Goal: Find specific page/section: Find specific page/section

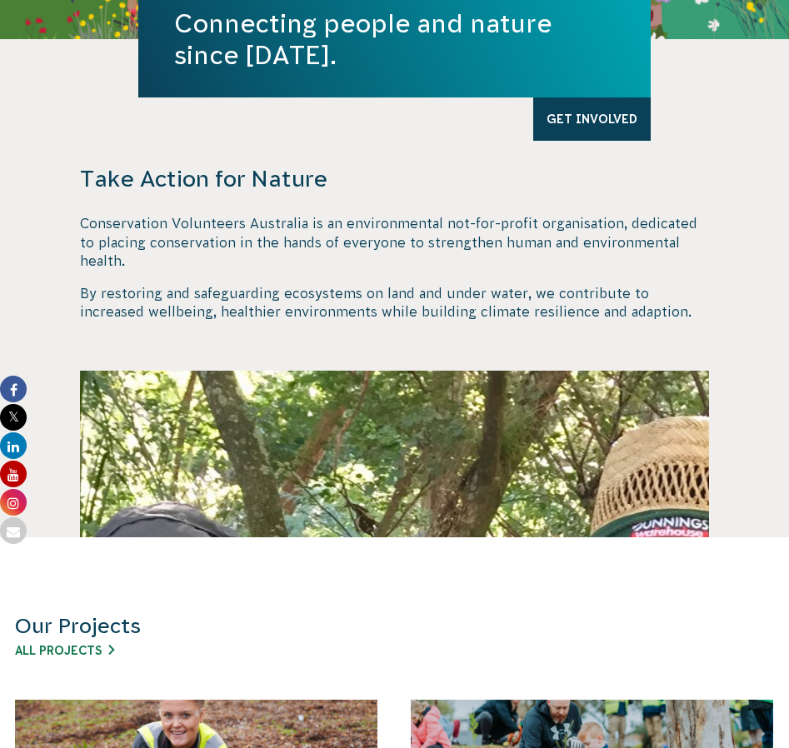
scroll to position [333, 0]
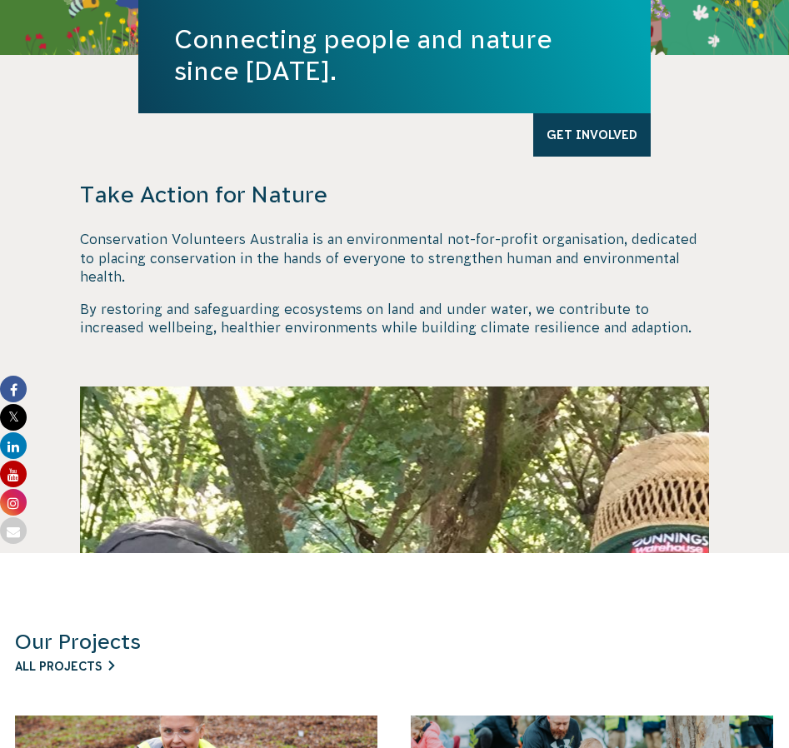
click at [92, 660] on link "All Projects" at bounding box center [64, 666] width 99 height 13
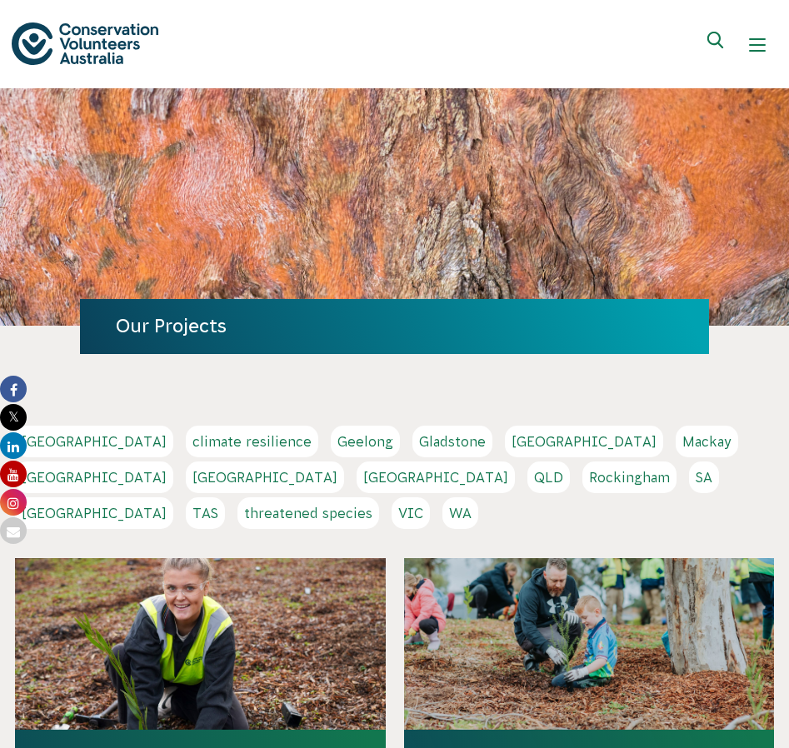
click at [689, 480] on link "SA" at bounding box center [704, 478] width 30 height 32
